Goal: Information Seeking & Learning: Compare options

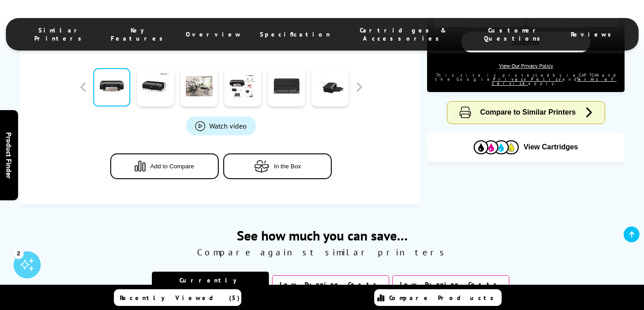
scroll to position [294, 0]
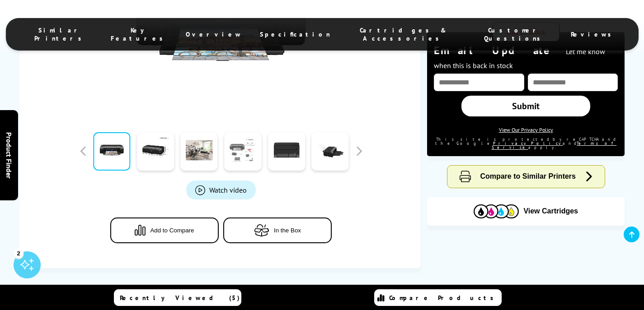
click at [243, 150] on link at bounding box center [242, 151] width 37 height 38
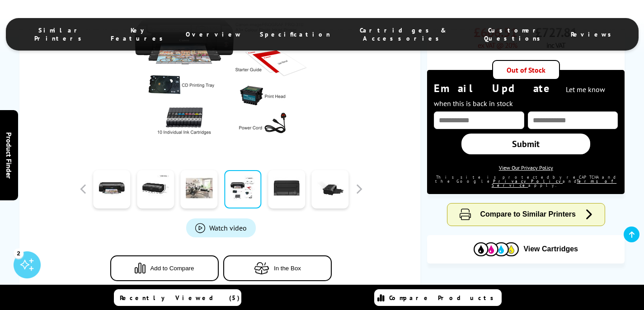
scroll to position [255, 0]
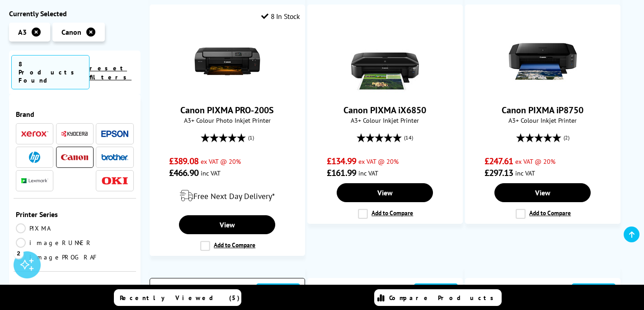
scroll to position [276, 0]
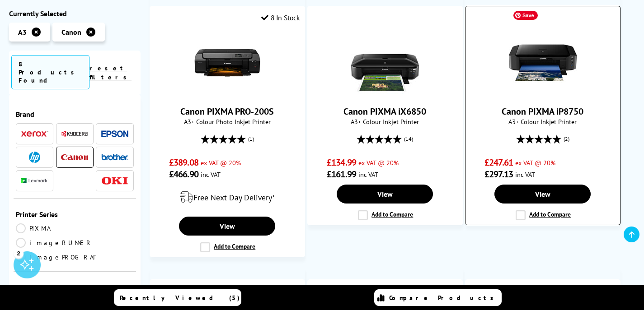
click at [540, 65] on img at bounding box center [542, 63] width 68 height 68
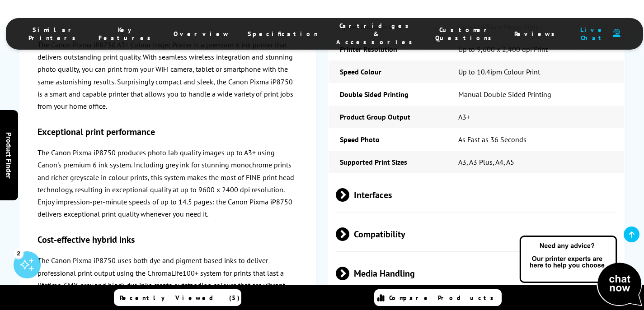
scroll to position [1535, 0]
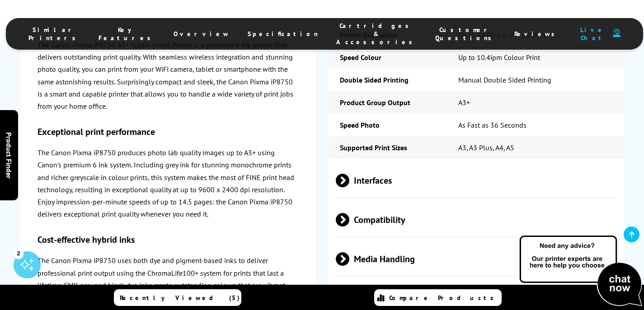
click at [381, 242] on span "Media Handling" at bounding box center [476, 259] width 281 height 34
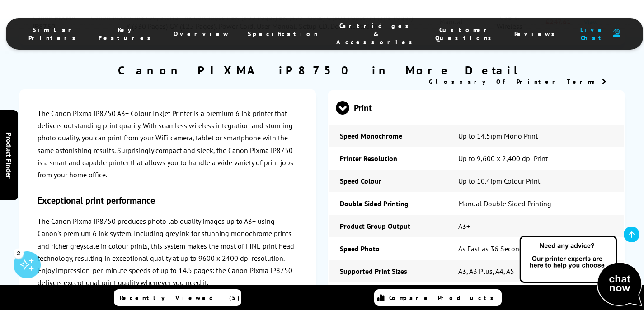
scroll to position [1409, 0]
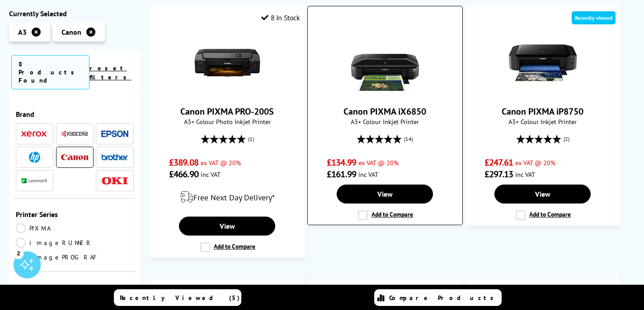
click at [382, 106] on link "Canon PIXMA iX6850" at bounding box center [384, 112] width 83 height 12
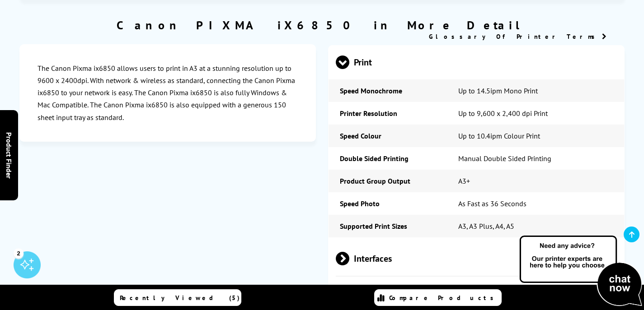
scroll to position [1604, 0]
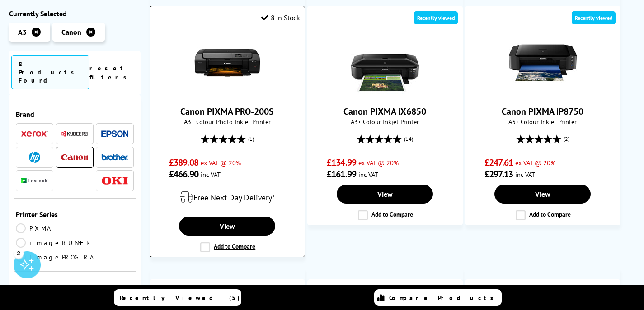
click at [257, 130] on div "Canon PIXMA PRO-200S A3+ Colour Photo Inkjet Printer (1) £389.08 ex VAT @ 20% £…" at bounding box center [226, 104] width 145 height 151
click at [254, 117] on span "A3+ Colour Photo Inkjet Printer" at bounding box center [226, 121] width 145 height 9
click at [240, 49] on img at bounding box center [227, 63] width 68 height 68
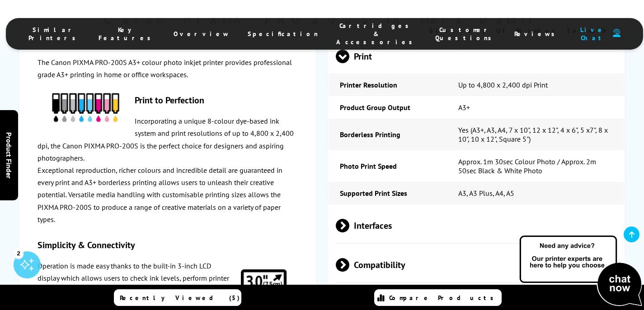
scroll to position [1478, 0]
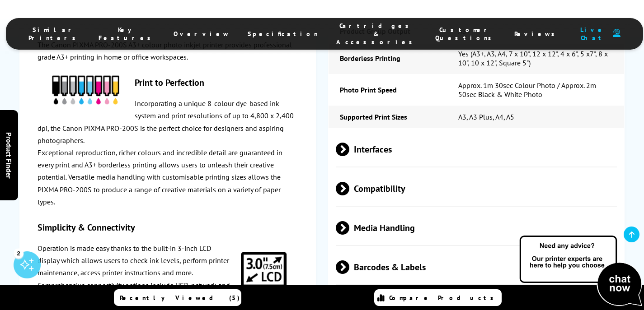
click at [439, 211] on span "Media Handling" at bounding box center [476, 228] width 281 height 34
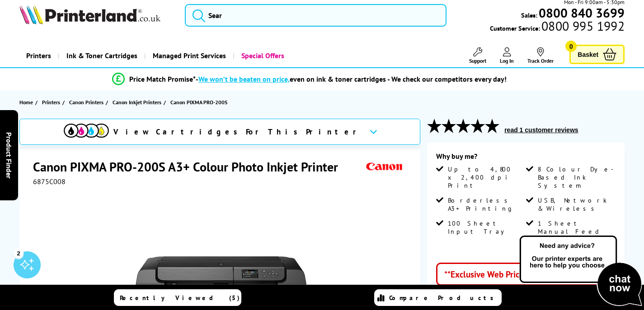
scroll to position [11, 0]
